Goal: Task Accomplishment & Management: Complete application form

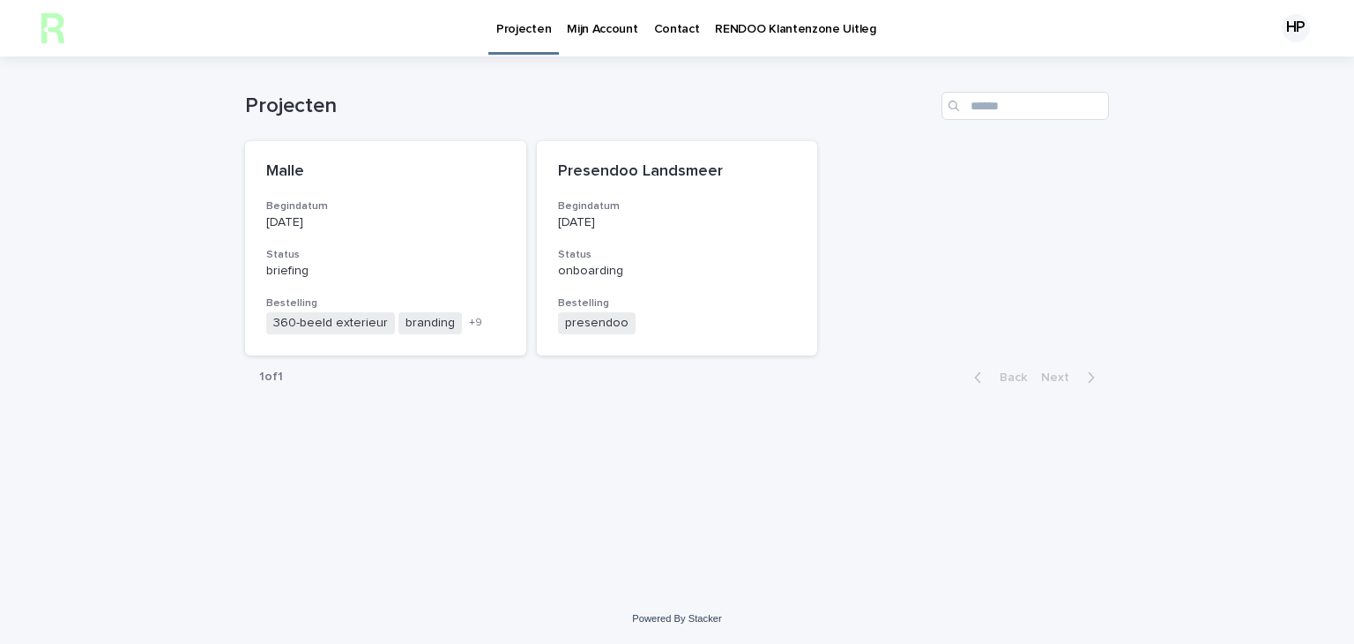
click at [198, 351] on div "Loading... Saving… Loading... Saving… Projecten Malle Begindatum [DATE] Status …" at bounding box center [677, 324] width 1354 height 537
click at [402, 262] on div "briefing" at bounding box center [385, 269] width 239 height 19
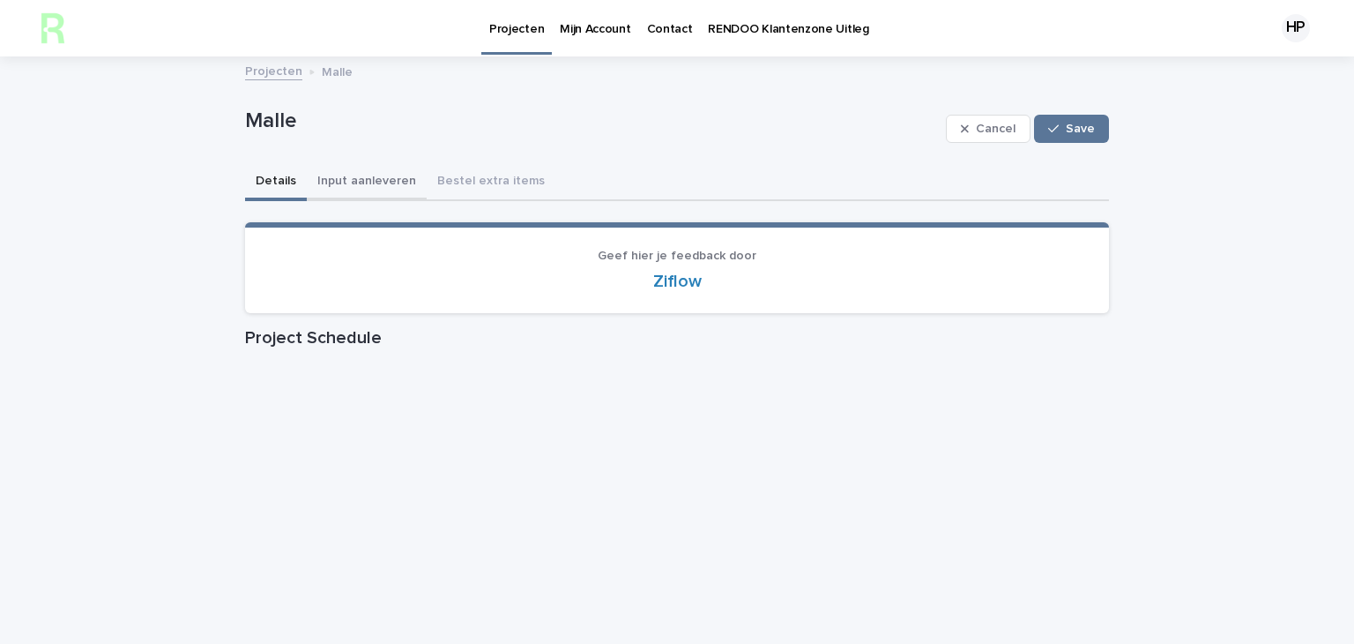
click at [358, 183] on button "Input aanleveren" at bounding box center [367, 182] width 120 height 37
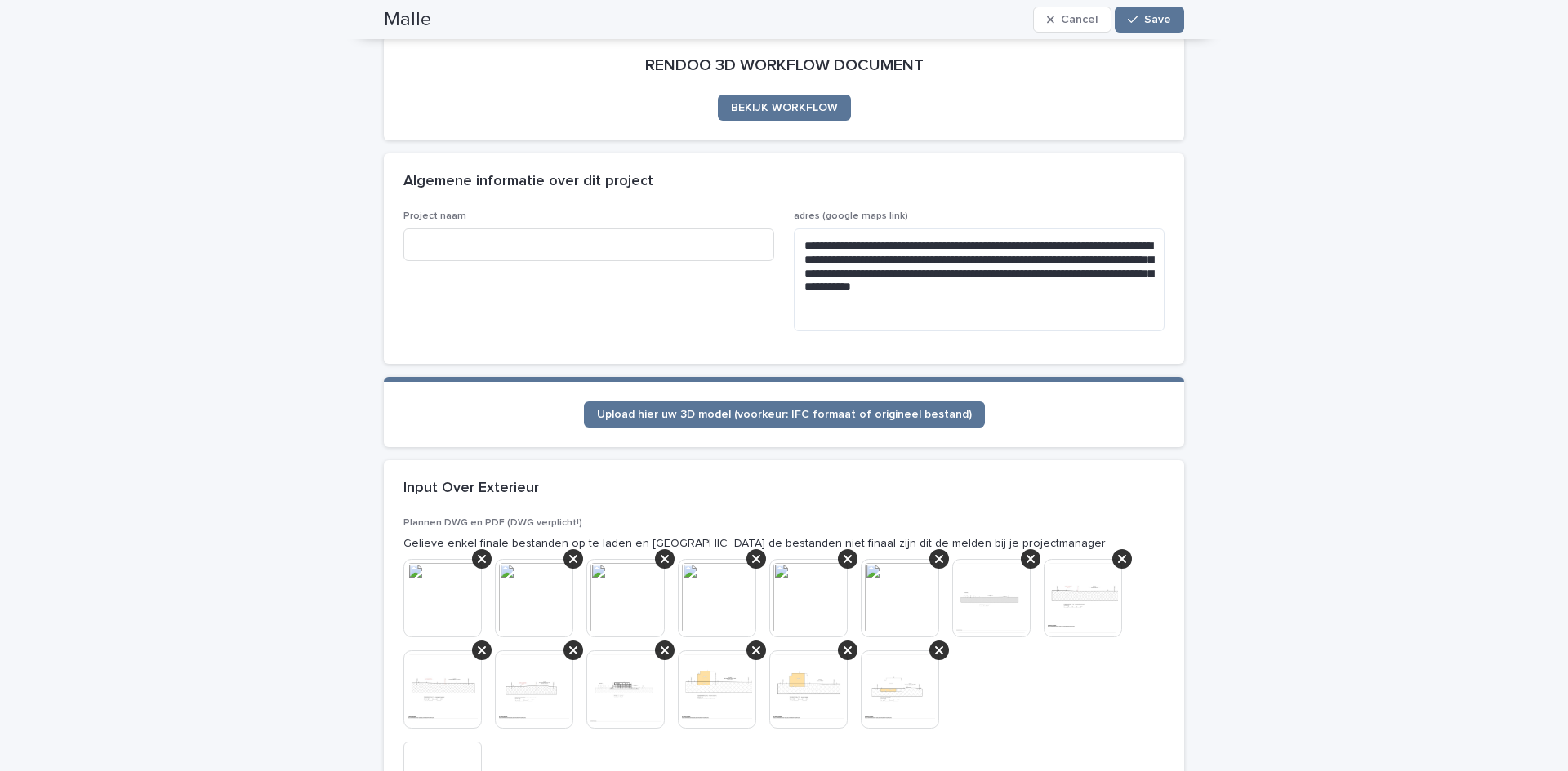
scroll to position [404, 0]
click at [646, 255] on input at bounding box center [589, 244] width 370 height 32
type input "**********"
drag, startPoint x: 587, startPoint y: 231, endPoint x: 369, endPoint y: 231, distance: 218.0
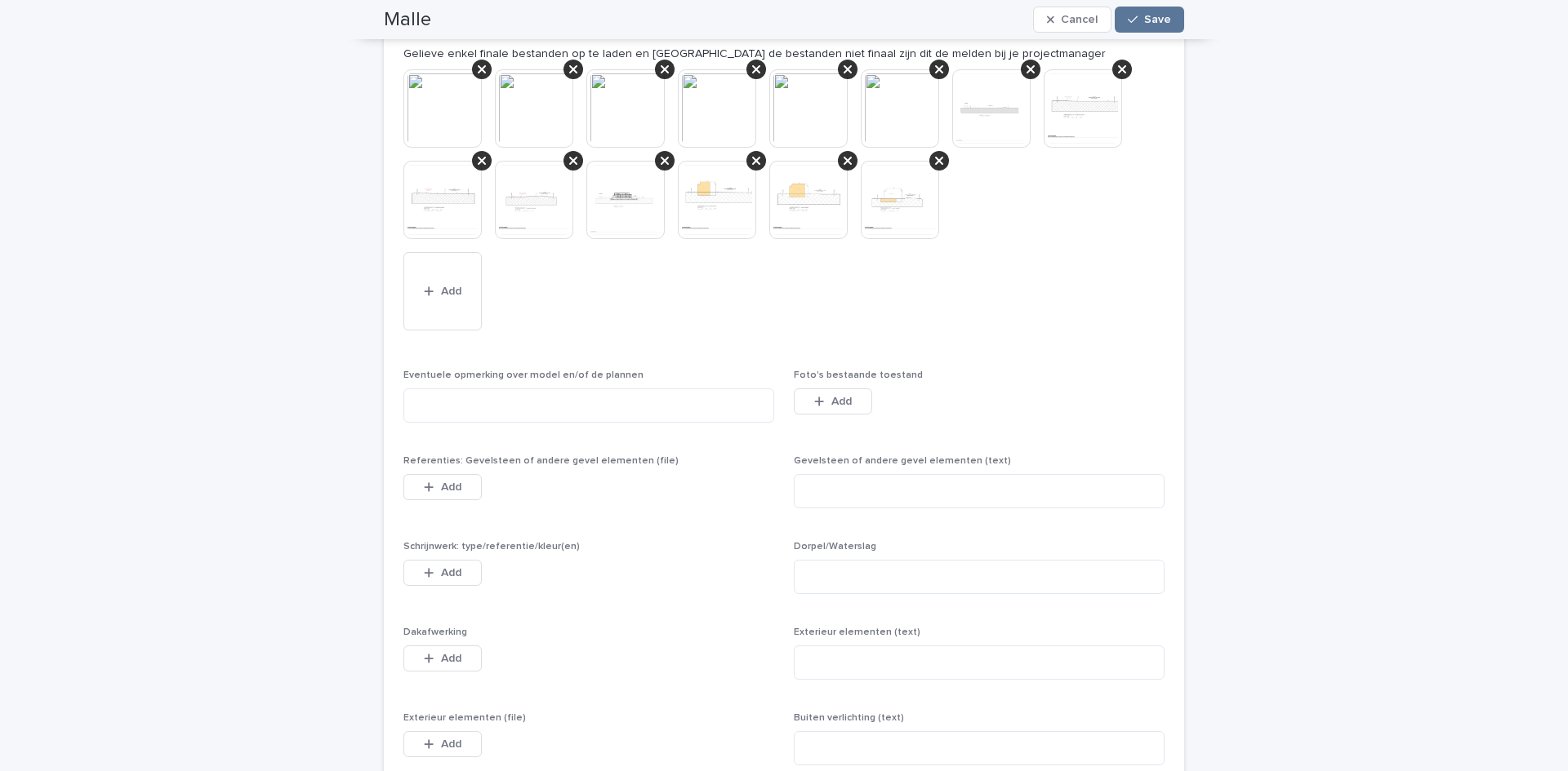
scroll to position [812, 0]
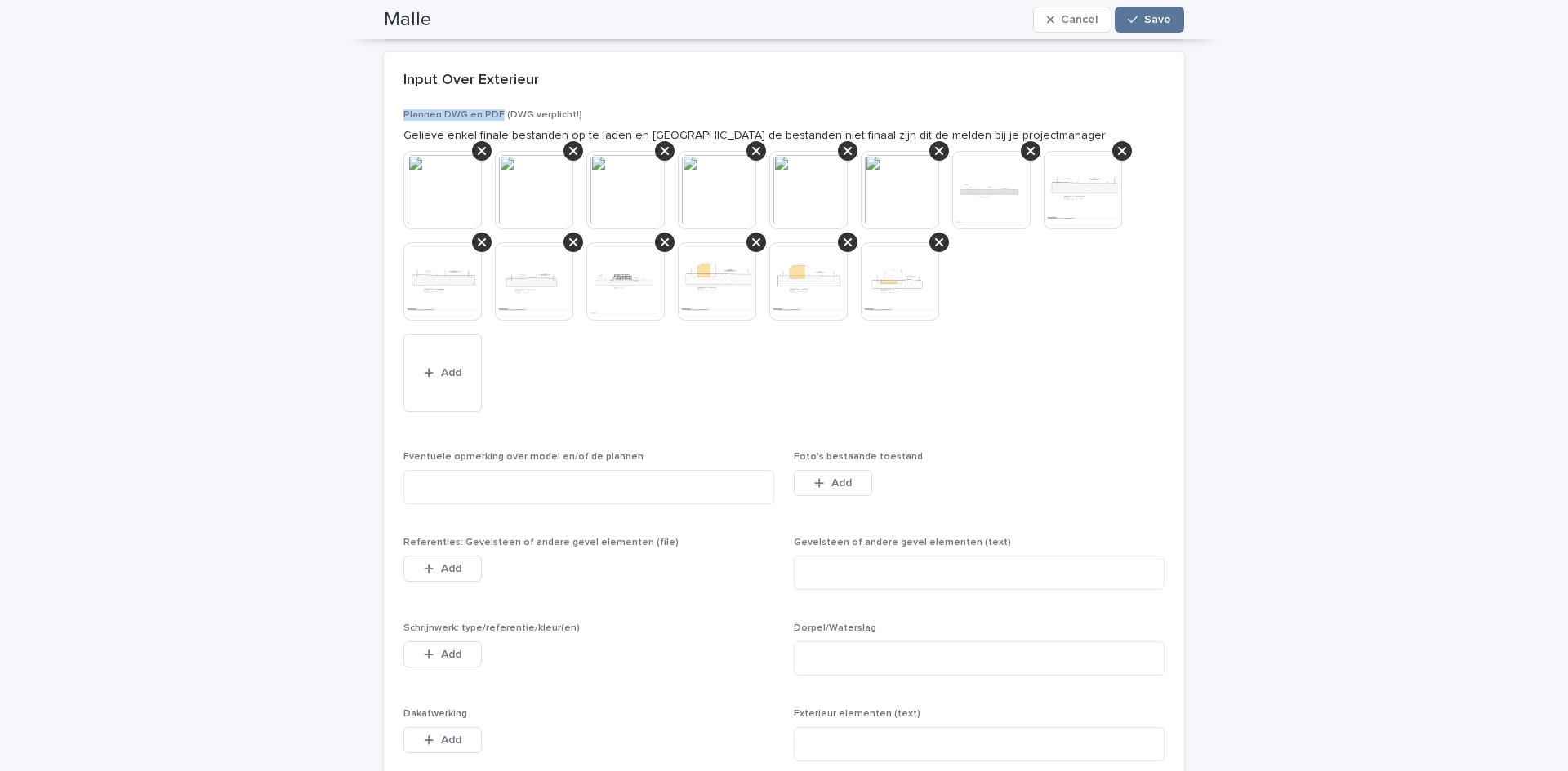
drag, startPoint x: 398, startPoint y: 114, endPoint x: 493, endPoint y: 114, distance: 95.0
click at [493, 114] on span "Plannen DWG en PDF (DWG verplicht!)" at bounding box center [493, 115] width 179 height 10
copy span "Plannen DWG en PDF"
drag, startPoint x: 389, startPoint y: 538, endPoint x: 653, endPoint y: 538, distance: 264.0
click at [653, 538] on div "Plannen DWG en PDF (DWG verplicht!) Gelieve enkel finale bestanden op te laden …" at bounding box center [784, 578] width 800 height 939
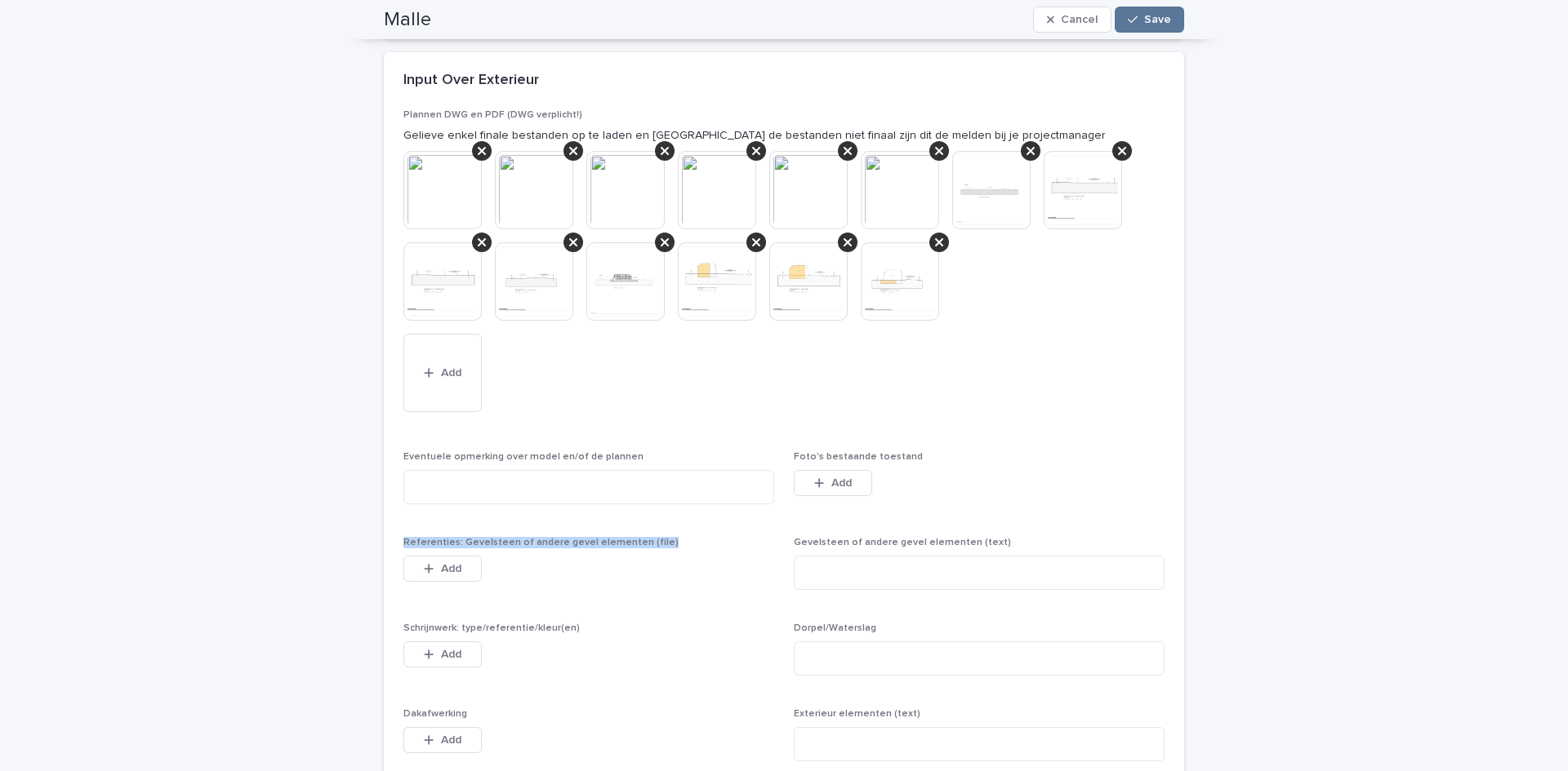
click at [653, 540] on p "Referenties: Gevelsteen of andere gevel elementen (file)" at bounding box center [589, 542] width 370 height 11
copy span "Referenties: Gevelsteen of andere gevel elementen (file)"
drag, startPoint x: 395, startPoint y: 629, endPoint x: 583, endPoint y: 635, distance: 188.1
click at [583, 595] on div "Plannen DWG en PDF (DWG verplicht!) Gelieve enkel finale bestanden op te laden …" at bounding box center [784, 578] width 800 height 939
copy span "Schrijnwerk: type/referentie/kleur(en)"
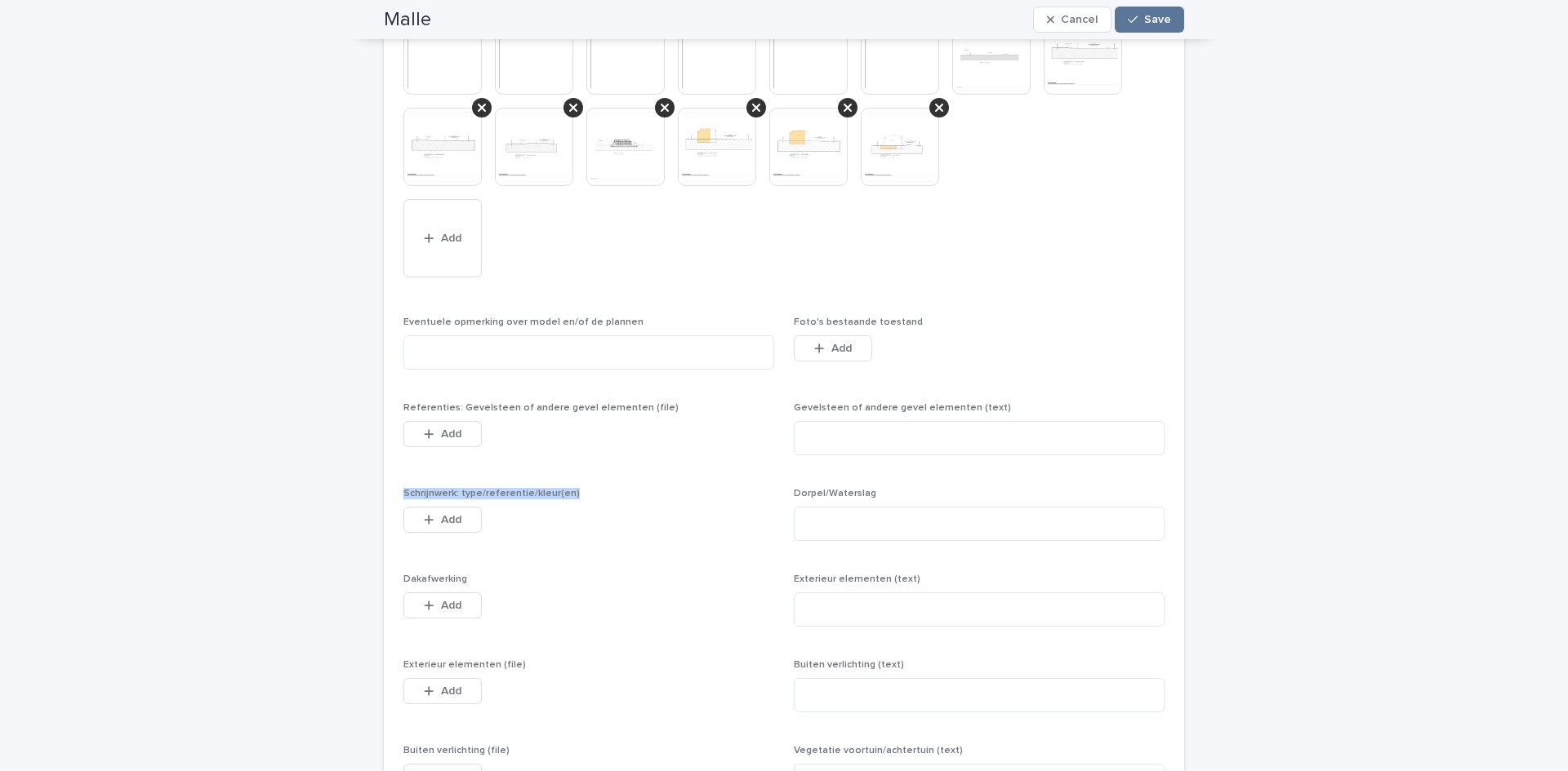
scroll to position [976, 0]
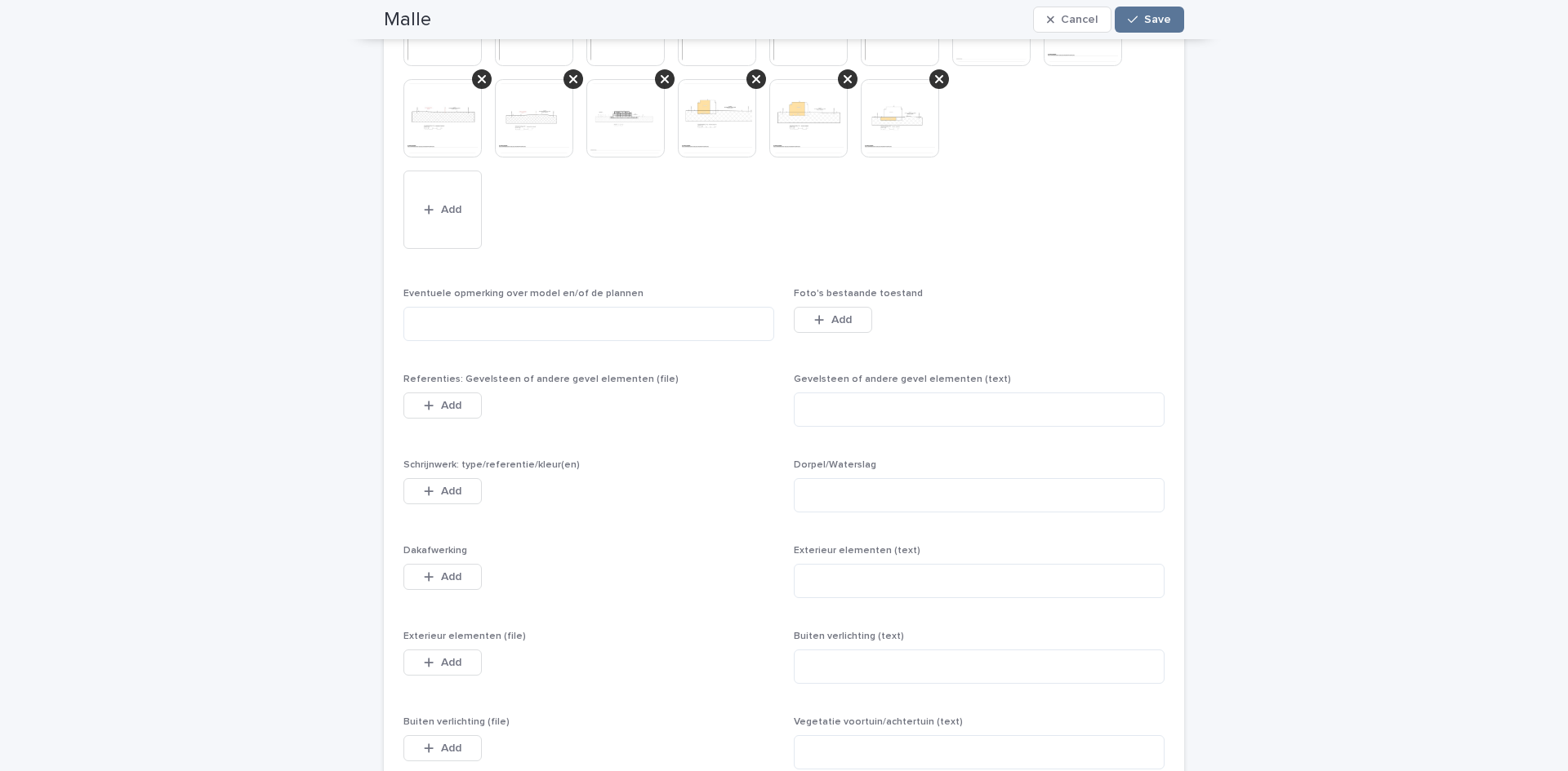
click at [419, 547] on span "Dakafwerking" at bounding box center [435, 551] width 64 height 10
copy span "Dakafwerking"
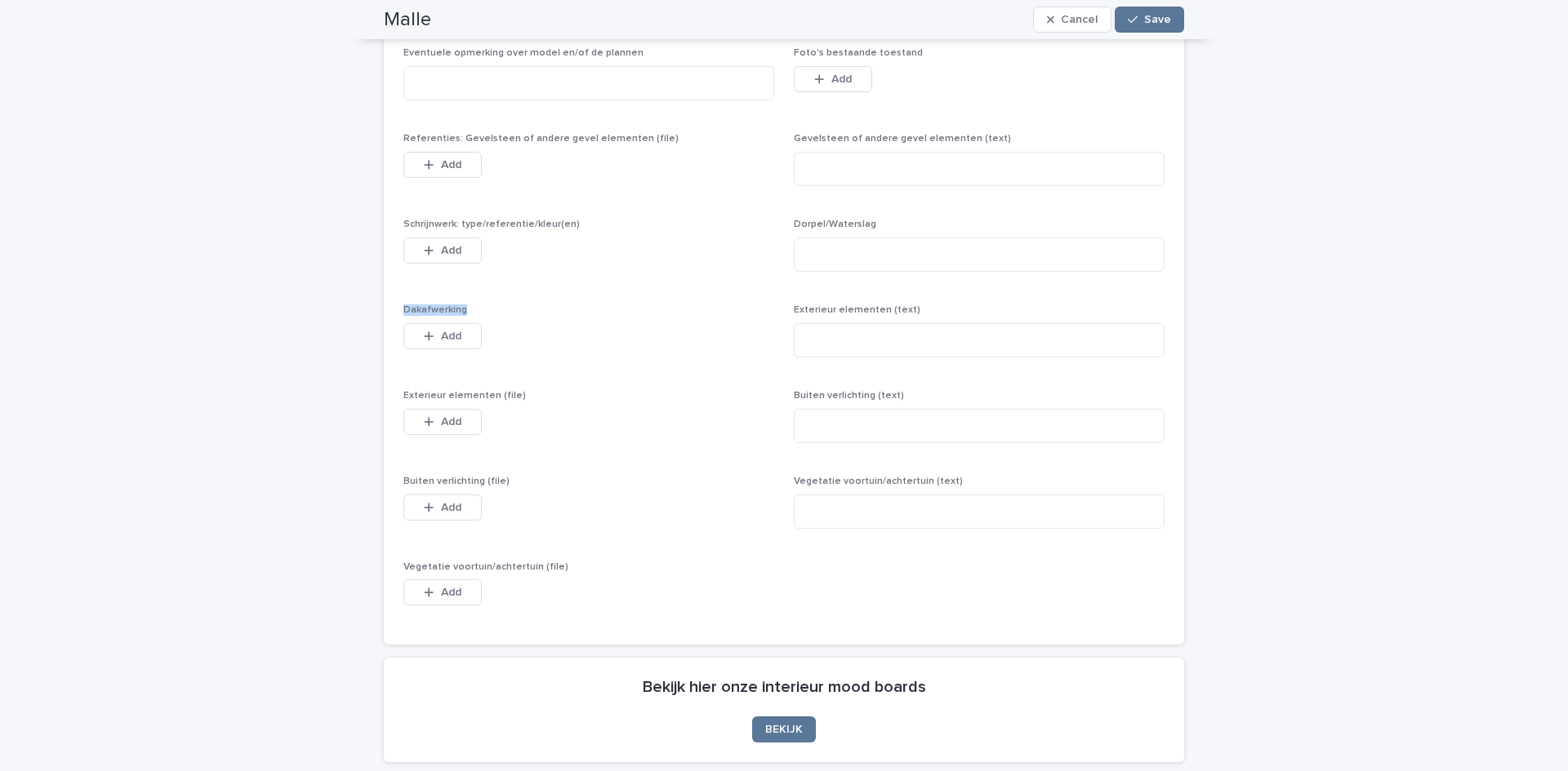
scroll to position [1220, 0]
drag, startPoint x: 532, startPoint y: 400, endPoint x: 390, endPoint y: 395, distance: 142.1
click at [390, 395] on div "Plannen DWG en PDF (DWG verplicht!) Gelieve enkel finale bestanden op te laden …" at bounding box center [784, 170] width 800 height 939
copy span "Exterieur elementen (file)"
drag, startPoint x: 398, startPoint y: 483, endPoint x: 387, endPoint y: 484, distance: 11.0
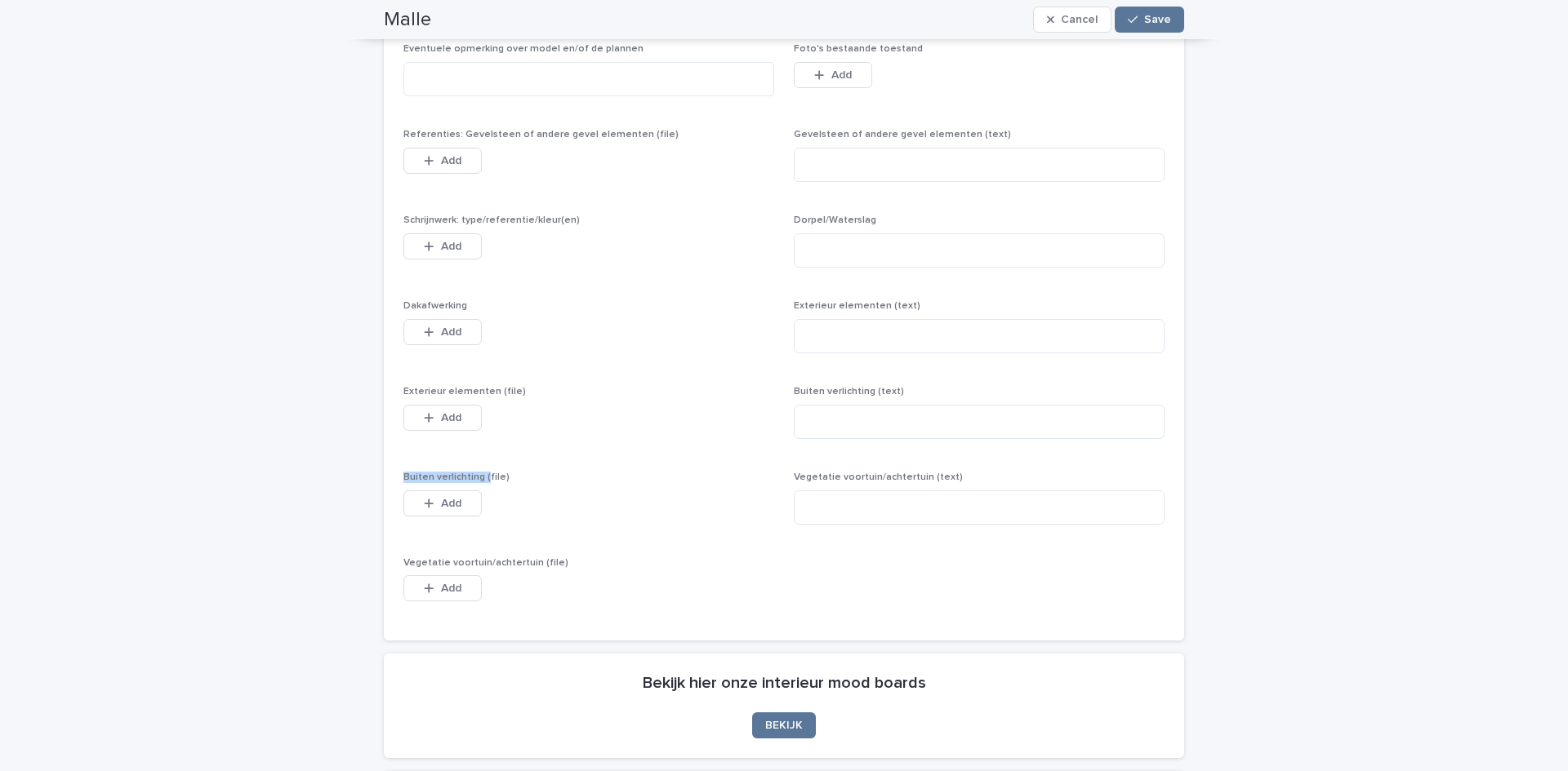
click at [387, 484] on div "Plannen DWG en PDF (DWG verplicht!) Gelieve enkel finale bestanden op te laden …" at bounding box center [784, 170] width 800 height 939
drag, startPoint x: 449, startPoint y: 481, endPoint x: 372, endPoint y: 479, distance: 77.0
copy span "Buiten verlichting (file)"
drag, startPoint x: 581, startPoint y: 562, endPoint x: 567, endPoint y: 559, distance: 14.3
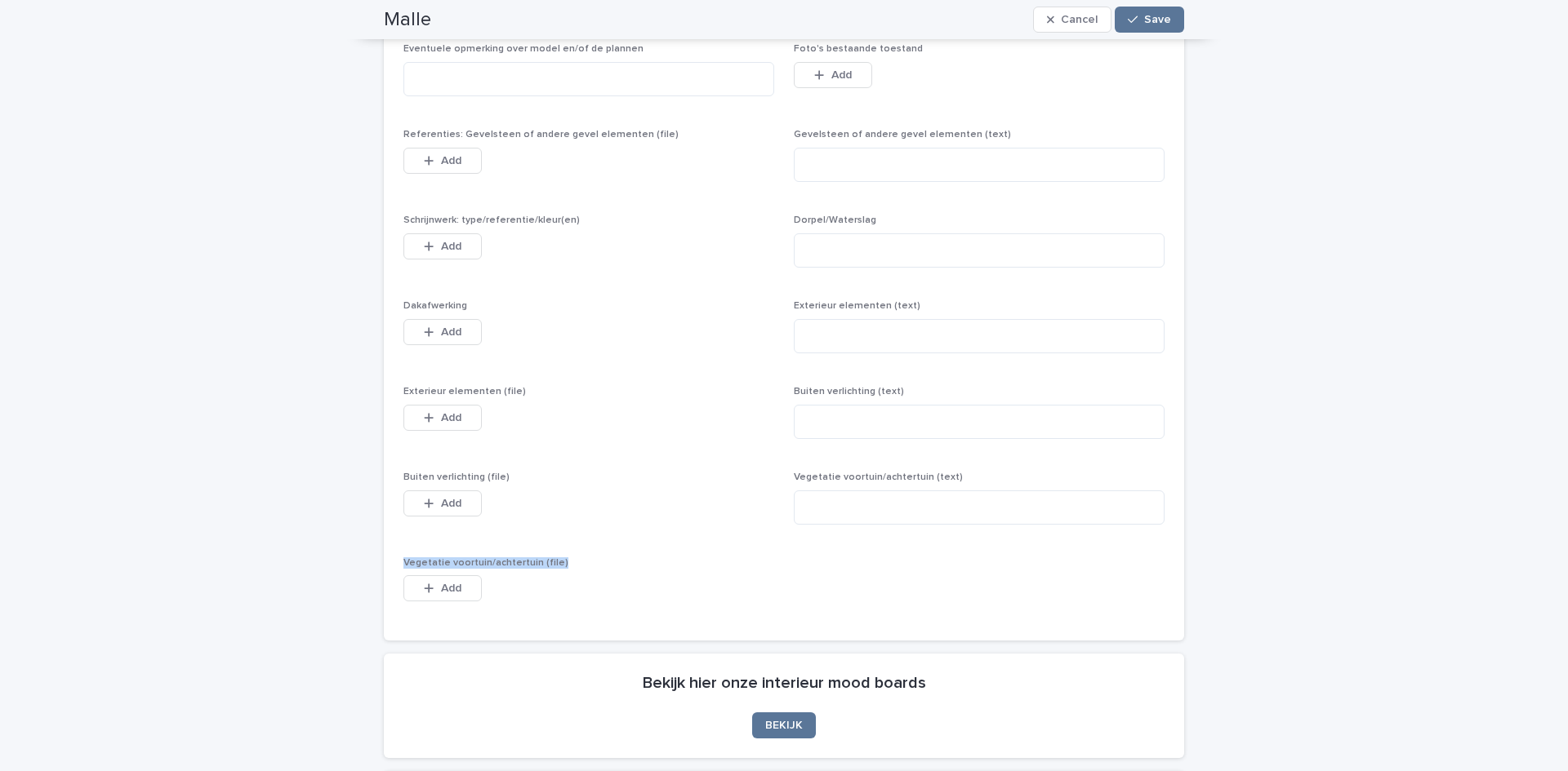
click at [388, 549] on div "Plannen DWG en PDF (DWG verplicht!) Gelieve enkel finale bestanden op te laden …" at bounding box center [784, 170] width 800 height 939
click at [586, 564] on p "Vegetatie voortuin/achtertuin (file)" at bounding box center [589, 563] width 370 height 11
drag, startPoint x: 587, startPoint y: 564, endPoint x: 379, endPoint y: 552, distance: 208.3
click at [383, 552] on div "Plannen DWG en PDF (DWG verplicht!) Gelieve enkel finale bestanden op te laden …" at bounding box center [784, 170] width 800 height 939
click at [590, 541] on div "Plannen DWG en PDF (DWG verplicht!) Gelieve enkel finale bestanden op te laden …" at bounding box center [784, 161] width 761 height 920
